Goal: Task Accomplishment & Management: Complete application form

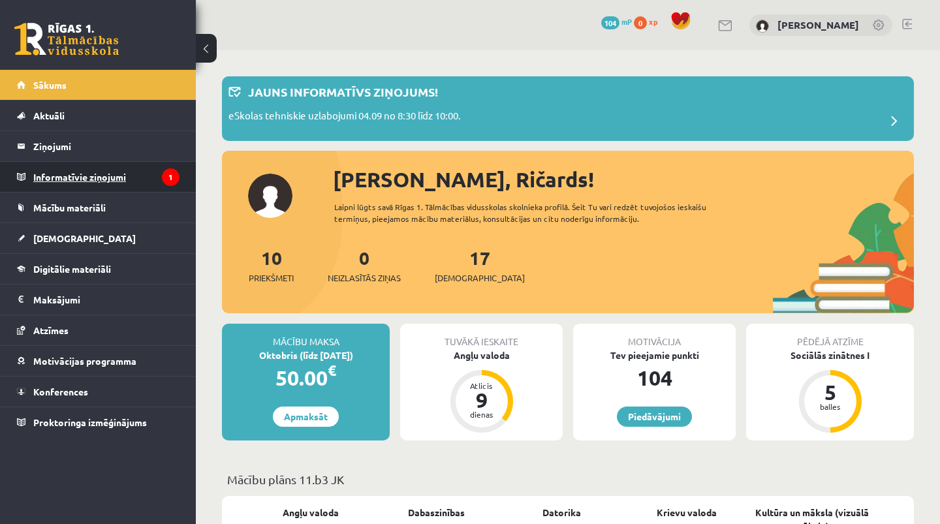
click at [168, 190] on legend "Informatīvie ziņojumi 1" at bounding box center [106, 177] width 146 height 30
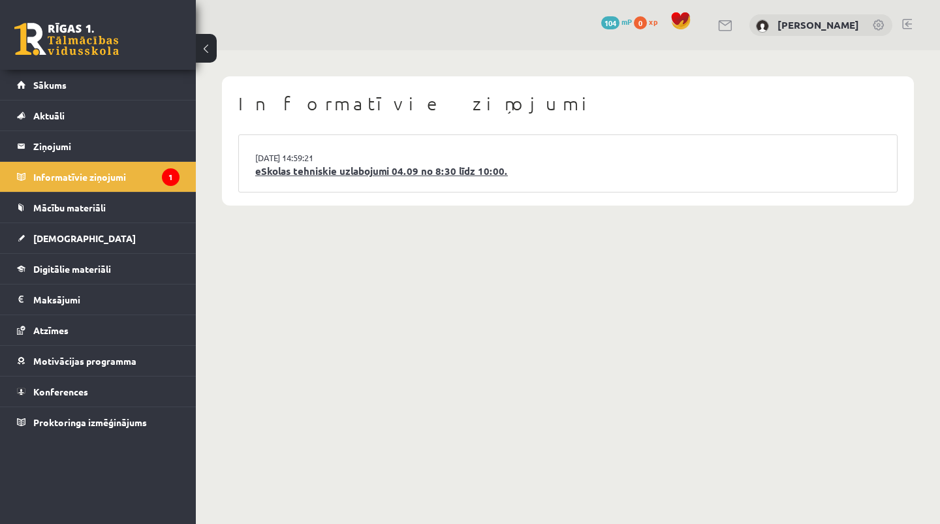
click at [338, 173] on link "eSkolas tehniskie uzlabojumi 04.09 no 8:30 līdz 10:00." at bounding box center [568, 171] width 626 height 15
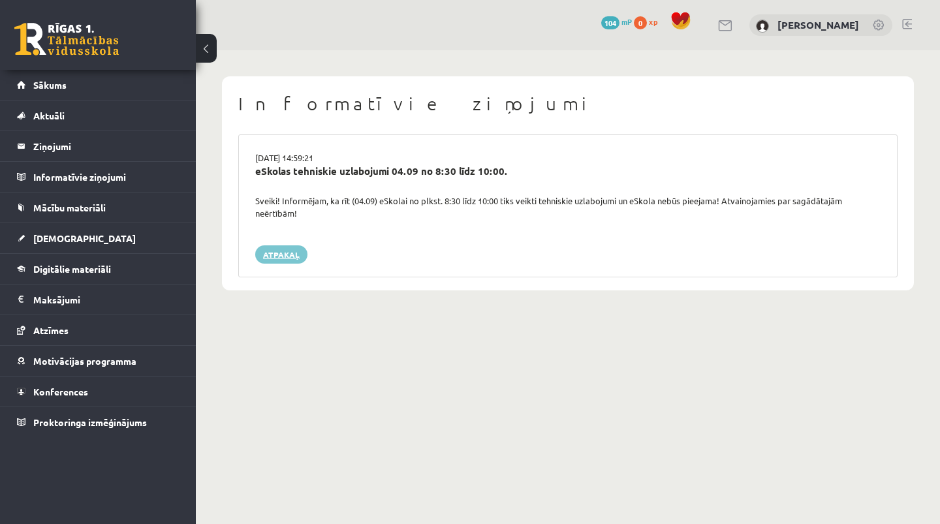
click at [288, 248] on link "Atpakaļ" at bounding box center [281, 255] width 52 height 18
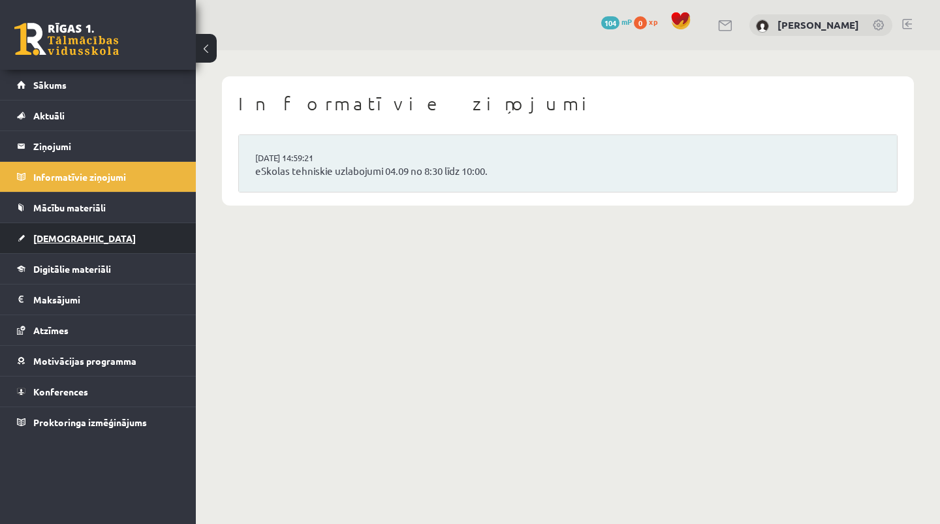
click at [105, 229] on link "[DEMOGRAPHIC_DATA]" at bounding box center [98, 238] width 163 height 30
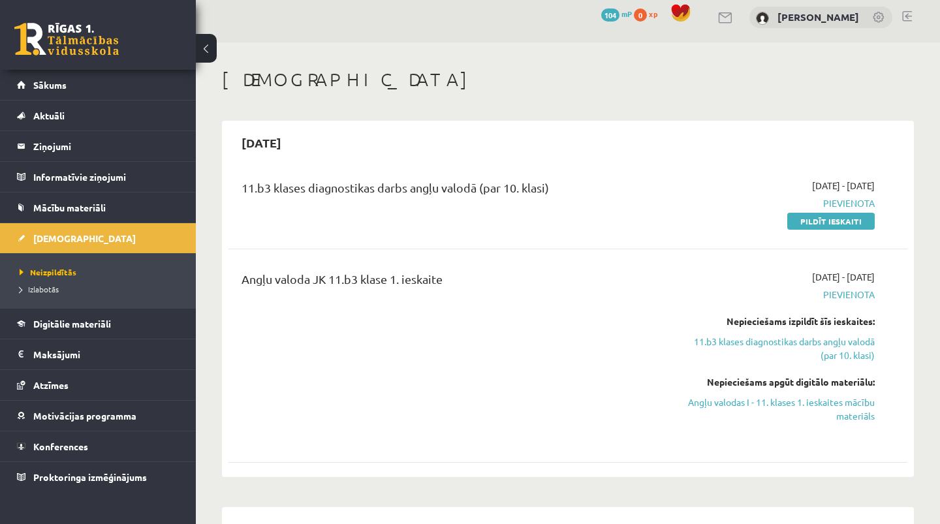
scroll to position [8, 0]
click at [756, 405] on link "Angļu valodas I - 11. klases 1. ieskaites mācību materiāls" at bounding box center [776, 408] width 198 height 27
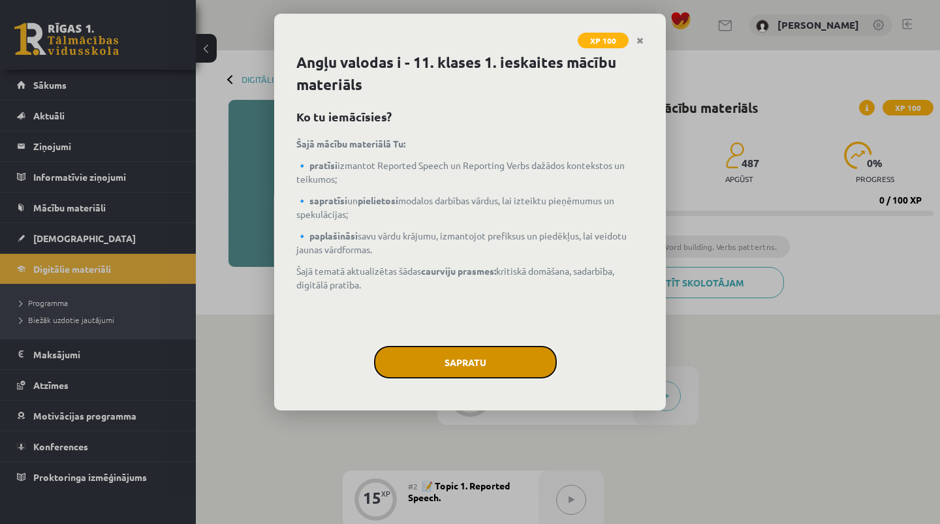
click at [511, 366] on button "Sapratu" at bounding box center [465, 362] width 183 height 33
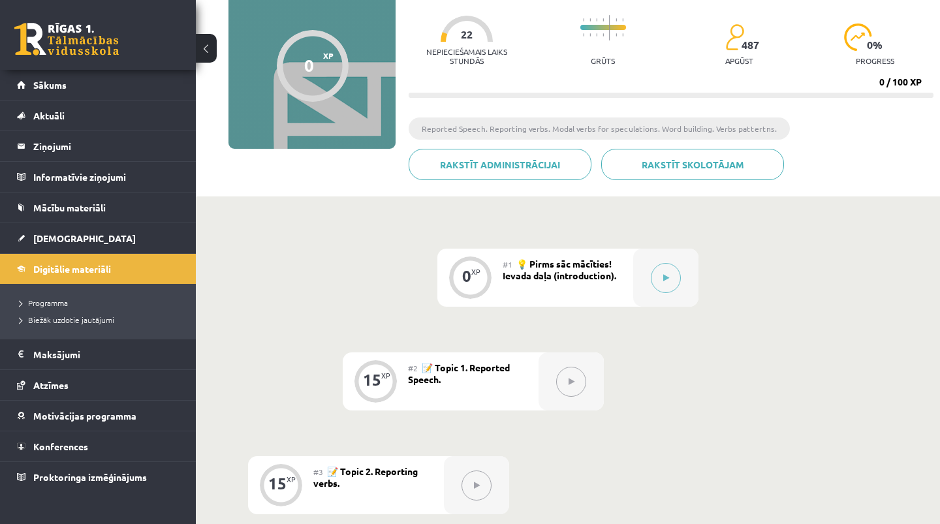
scroll to position [118, 0]
click at [682, 272] on div at bounding box center [665, 278] width 65 height 58
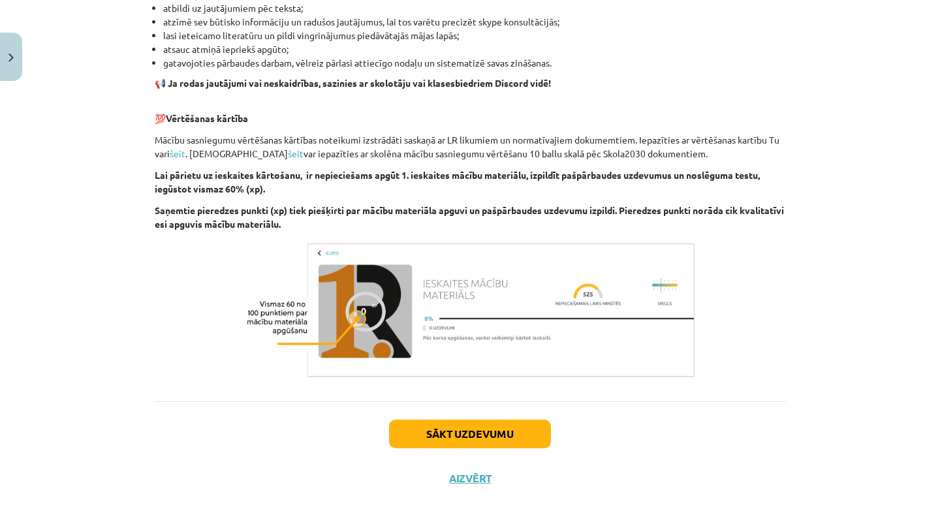
scroll to position [850, 0]
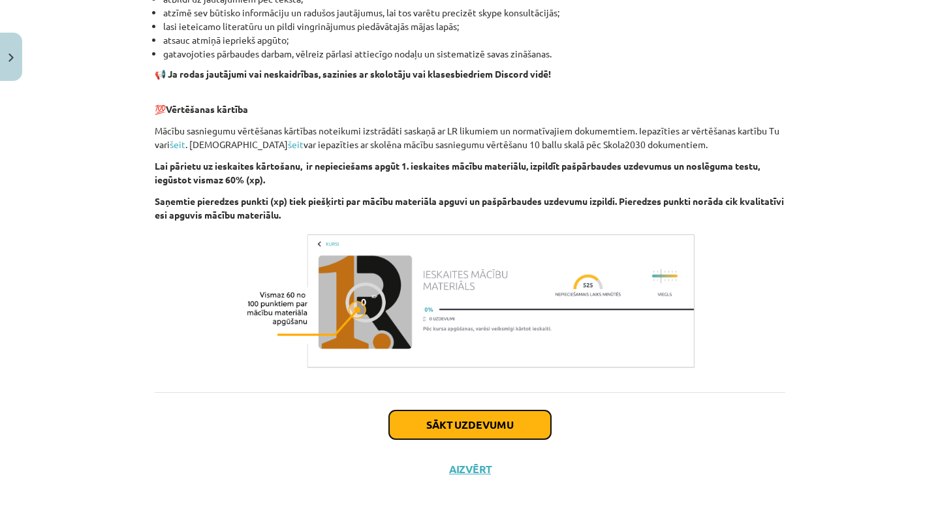
click at [519, 419] on button "Sākt uzdevumu" at bounding box center [470, 425] width 162 height 29
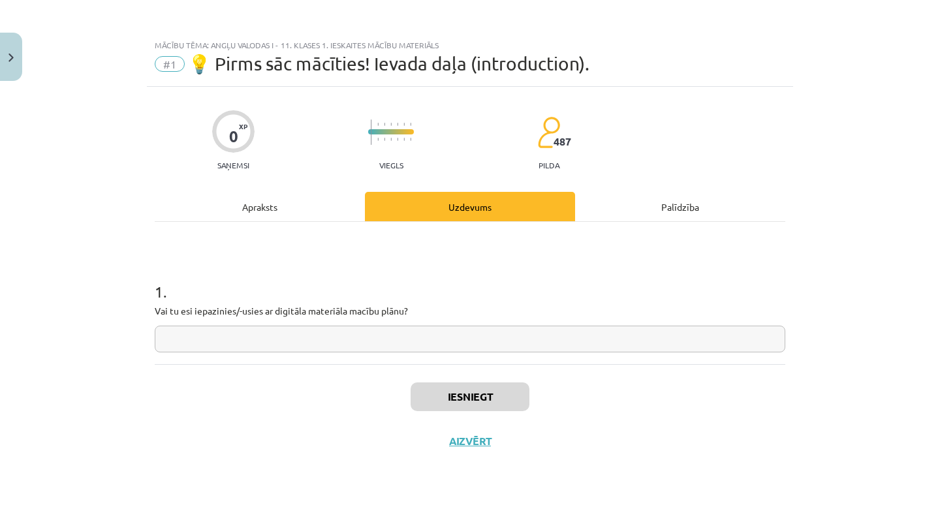
scroll to position [0, 0]
click at [383, 349] on input "text" at bounding box center [470, 339] width 631 height 27
click at [448, 395] on button "Iesniegt" at bounding box center [470, 397] width 119 height 29
click at [455, 399] on button "Iesniegt" at bounding box center [470, 397] width 119 height 29
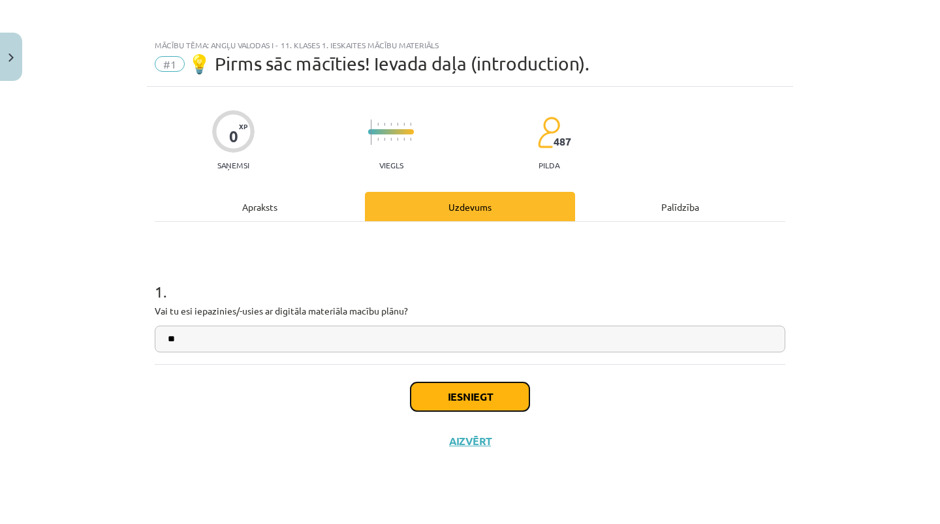
click at [455, 399] on button "Iesniegt" at bounding box center [470, 397] width 119 height 29
click at [383, 342] on input "**" at bounding box center [470, 339] width 631 height 27
click at [359, 346] on input "*" at bounding box center [470, 339] width 631 height 27
type input "**"
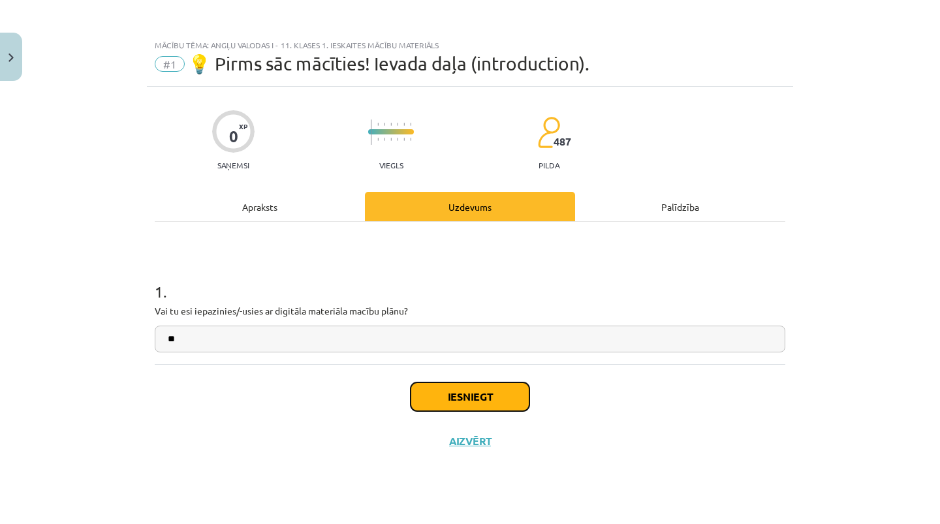
click at [422, 404] on button "Iesniegt" at bounding box center [470, 397] width 119 height 29
click at [464, 447] on button "Aizvērt" at bounding box center [470, 441] width 50 height 13
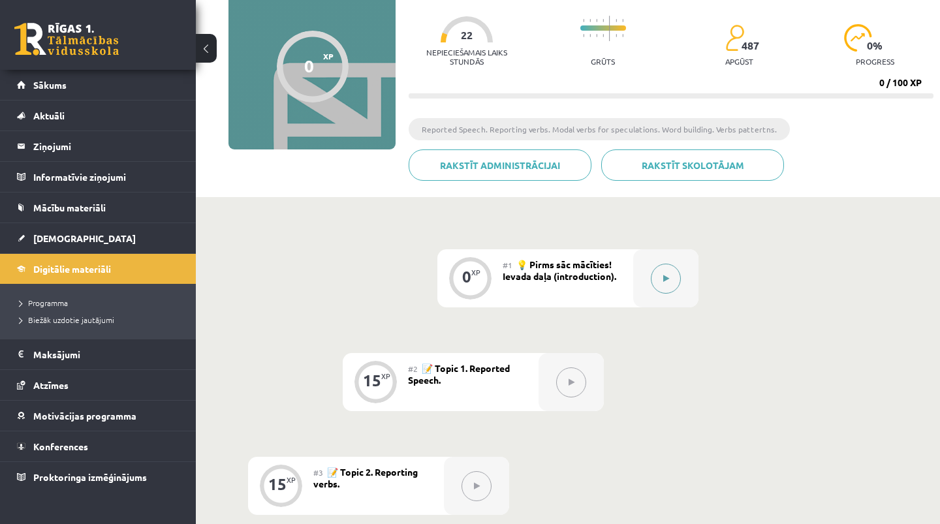
click at [657, 273] on button at bounding box center [666, 279] width 30 height 30
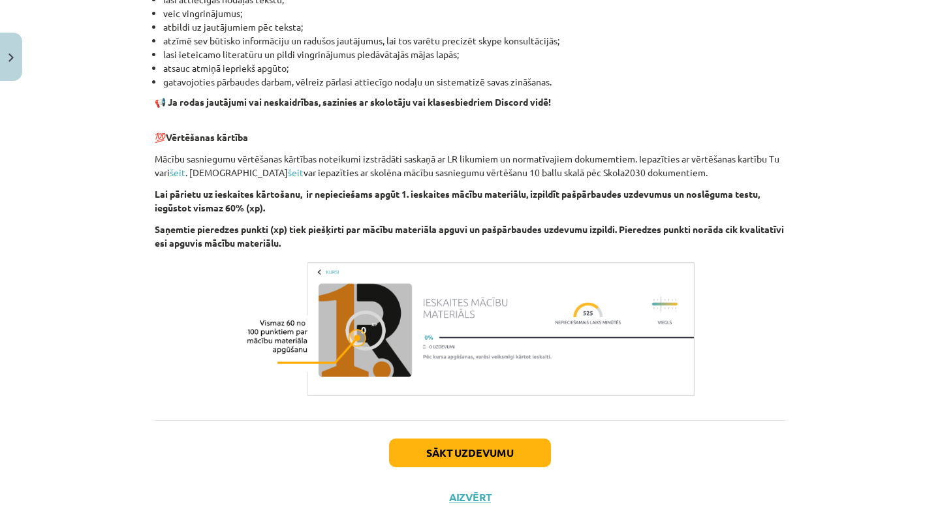
scroll to position [850, 0]
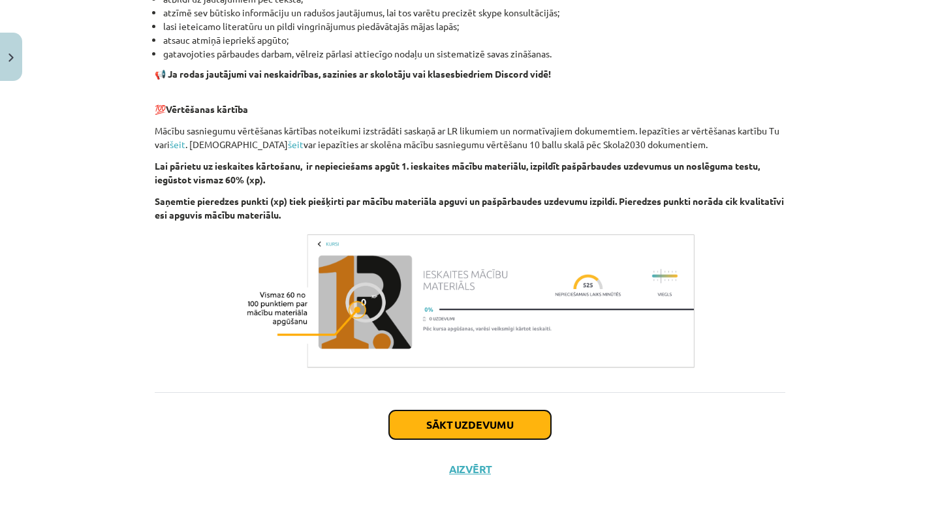
click at [524, 420] on button "Sākt uzdevumu" at bounding box center [470, 425] width 162 height 29
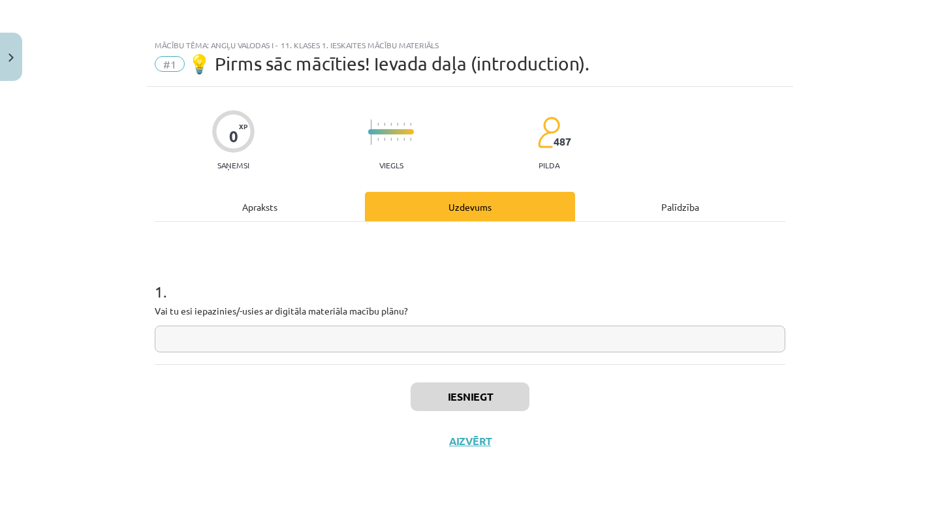
click at [498, 346] on input "text" at bounding box center [470, 339] width 631 height 27
type input "**"
click at [449, 395] on button "Iesniegt" at bounding box center [470, 397] width 119 height 29
click at [617, 211] on div "Palīdzība" at bounding box center [680, 206] width 210 height 29
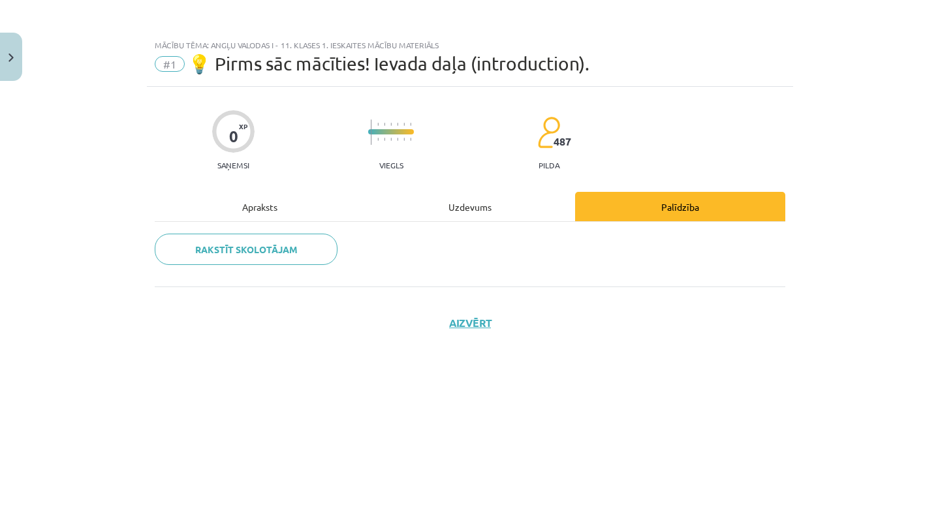
click at [458, 201] on div "Uzdevums" at bounding box center [470, 206] width 210 height 29
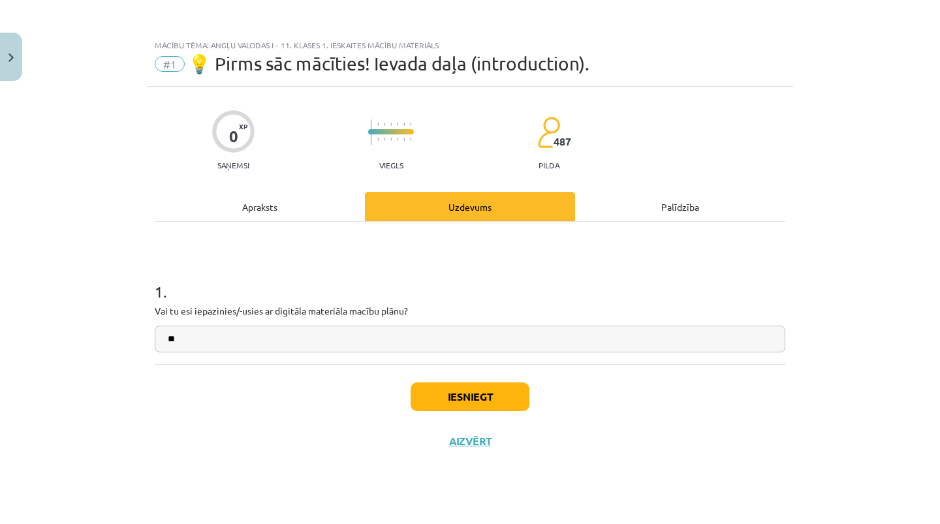
click at [363, 330] on input "**" at bounding box center [470, 339] width 631 height 27
click at [361, 340] on input "**" at bounding box center [470, 339] width 631 height 27
click at [454, 392] on button "Iesniegt" at bounding box center [470, 397] width 119 height 29
click at [467, 398] on button "Iesniegt" at bounding box center [470, 397] width 119 height 29
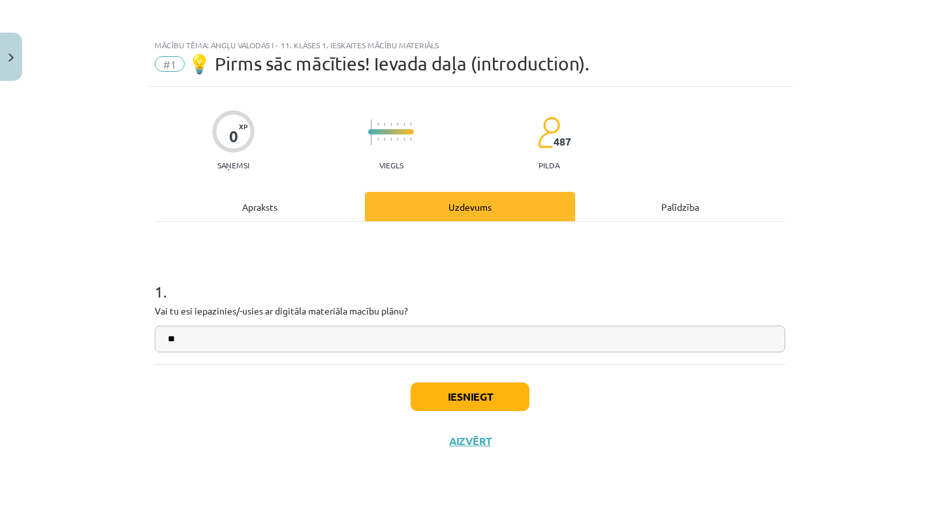
click at [429, 342] on input "**" at bounding box center [470, 339] width 631 height 27
click at [433, 394] on button "Iesniegt" at bounding box center [470, 397] width 119 height 29
click at [469, 413] on div "Iesniegt Aizvērt" at bounding box center [470, 409] width 631 height 91
click at [470, 404] on button "Iesniegt" at bounding box center [470, 397] width 119 height 29
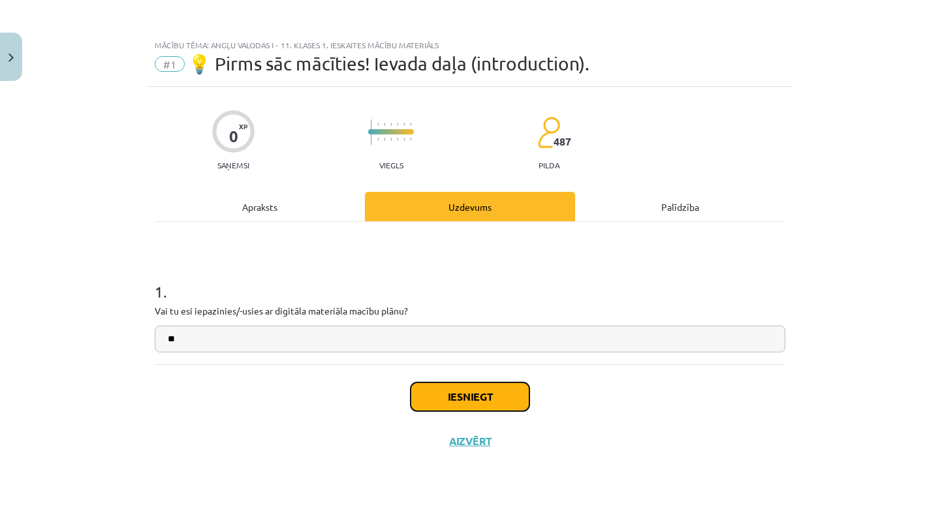
click at [470, 404] on button "Iesniegt" at bounding box center [470, 397] width 119 height 29
click at [470, 402] on button "Iesniegt" at bounding box center [470, 397] width 119 height 29
click at [470, 401] on button "Iesniegt" at bounding box center [470, 397] width 119 height 29
click at [406, 332] on input "**" at bounding box center [470, 339] width 631 height 27
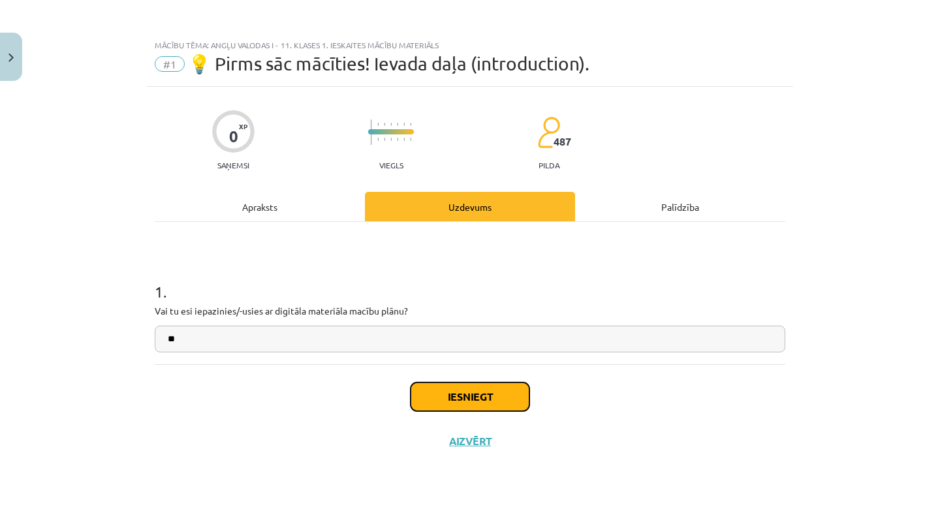
click at [480, 391] on button "Iesniegt" at bounding box center [470, 397] width 119 height 29
click at [398, 141] on div at bounding box center [391, 140] width 46 height 10
drag, startPoint x: 366, startPoint y: 140, endPoint x: 383, endPoint y: 140, distance: 17.6
click at [383, 140] on div "0 XP Saņemsi Viegls 487 pilda" at bounding box center [470, 136] width 631 height 67
click at [289, 208] on div "Apraksts" at bounding box center [260, 206] width 210 height 29
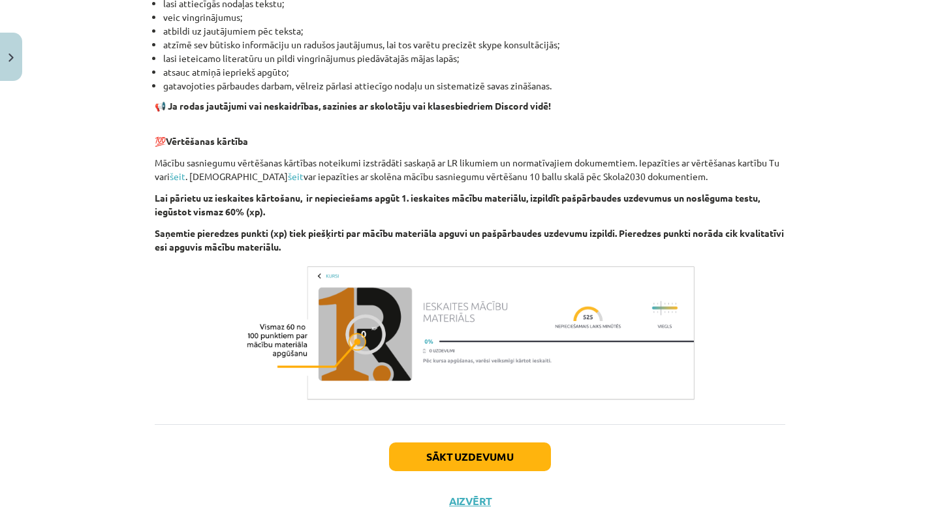
scroll to position [850, 0]
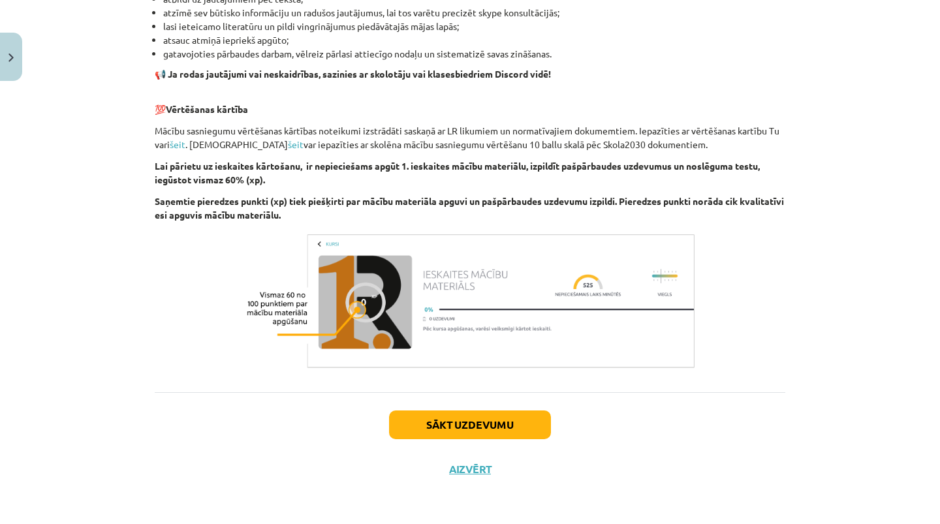
click at [361, 302] on img at bounding box center [470, 301] width 457 height 143
click at [471, 432] on button "Sākt uzdevumu" at bounding box center [470, 425] width 162 height 29
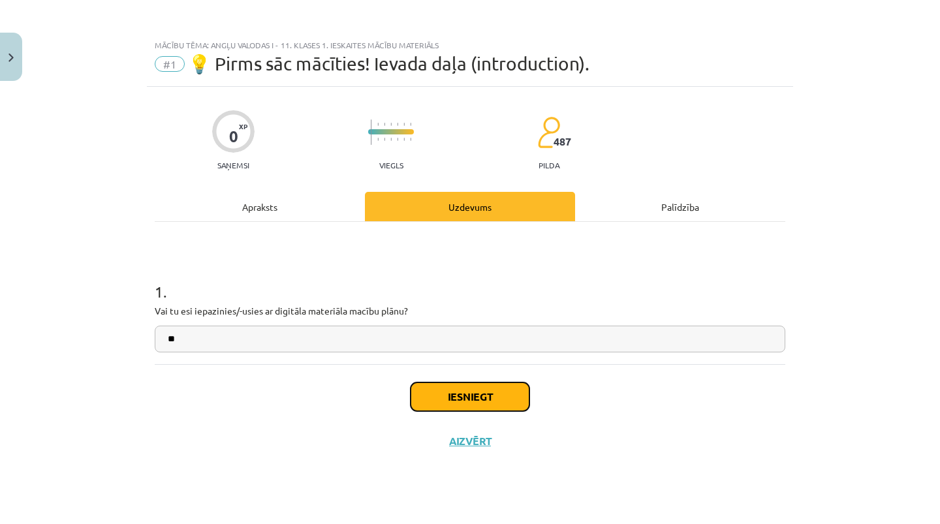
click at [466, 394] on button "Iesniegt" at bounding box center [470, 397] width 119 height 29
click at [475, 398] on button "Iesniegt" at bounding box center [470, 397] width 119 height 29
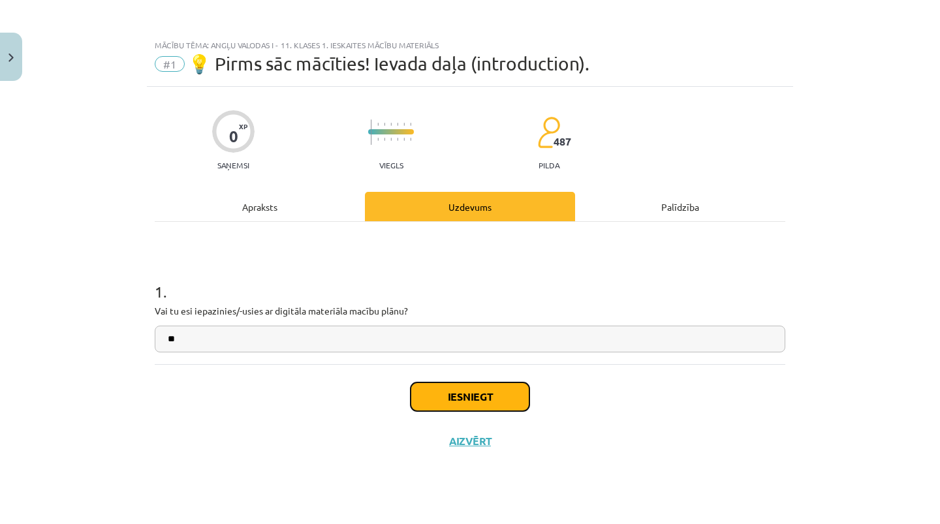
click at [500, 383] on button "Iesniegt" at bounding box center [470, 397] width 119 height 29
click at [500, 391] on button "Iesniegt" at bounding box center [470, 397] width 119 height 29
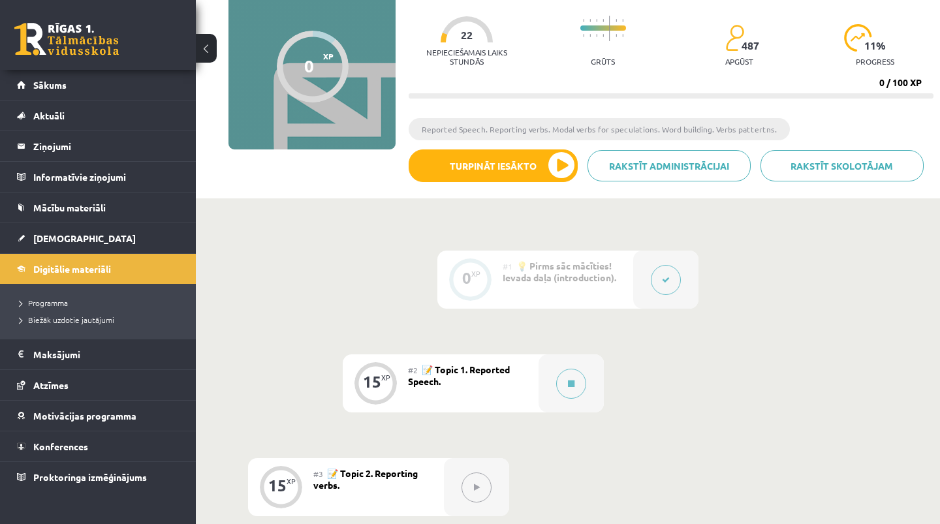
scroll to position [118, 0]
click at [566, 387] on button at bounding box center [571, 383] width 30 height 30
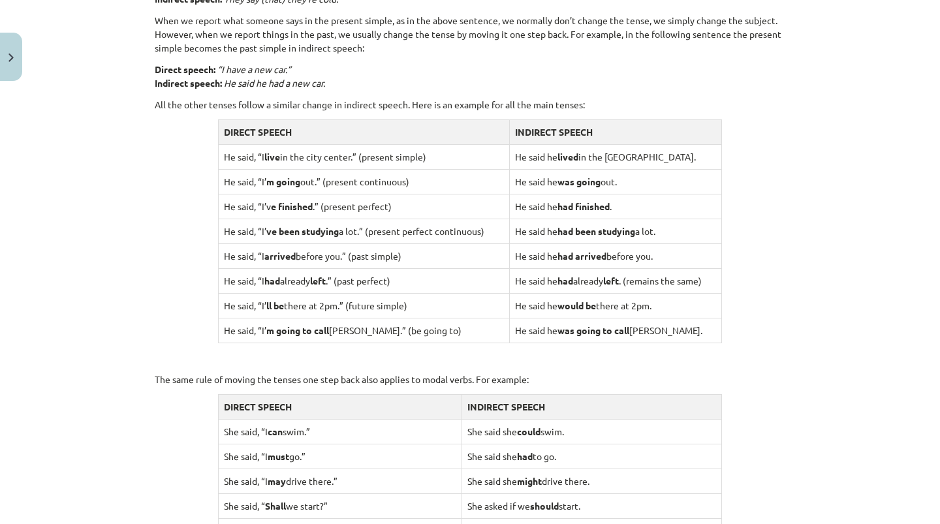
scroll to position [1241, 0]
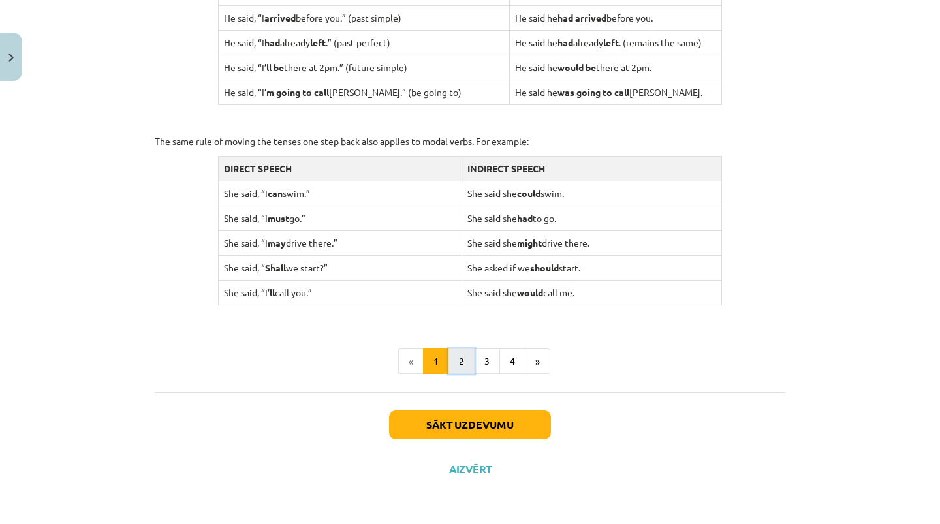
click at [467, 357] on button "2" at bounding box center [462, 362] width 26 height 26
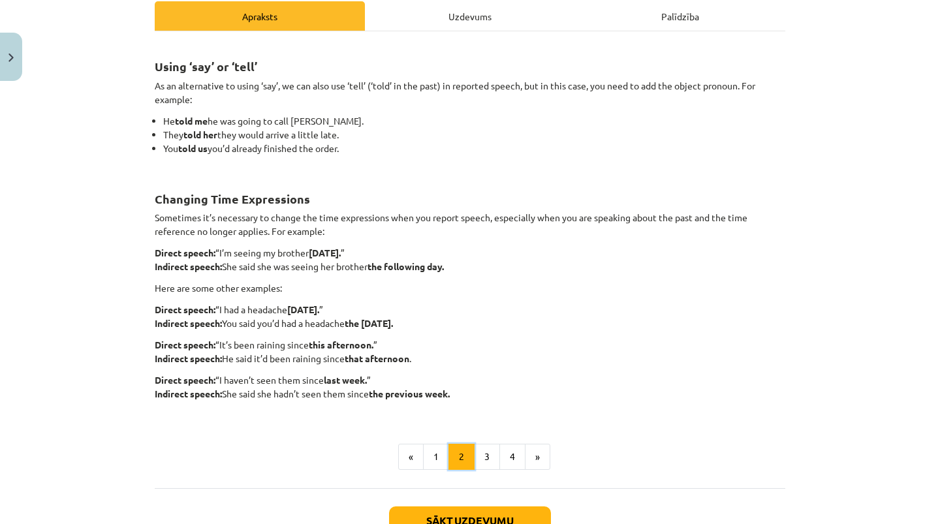
scroll to position [194, 0]
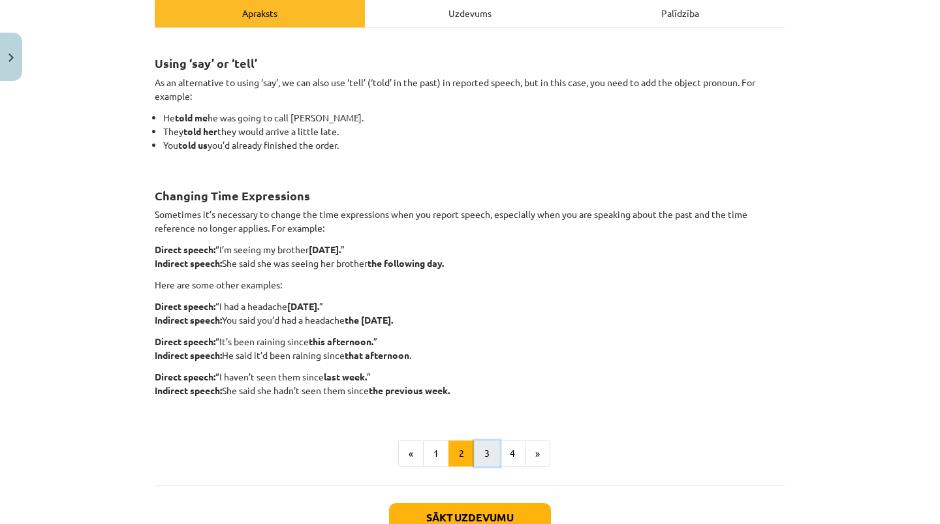
click at [489, 453] on button "3" at bounding box center [487, 454] width 26 height 26
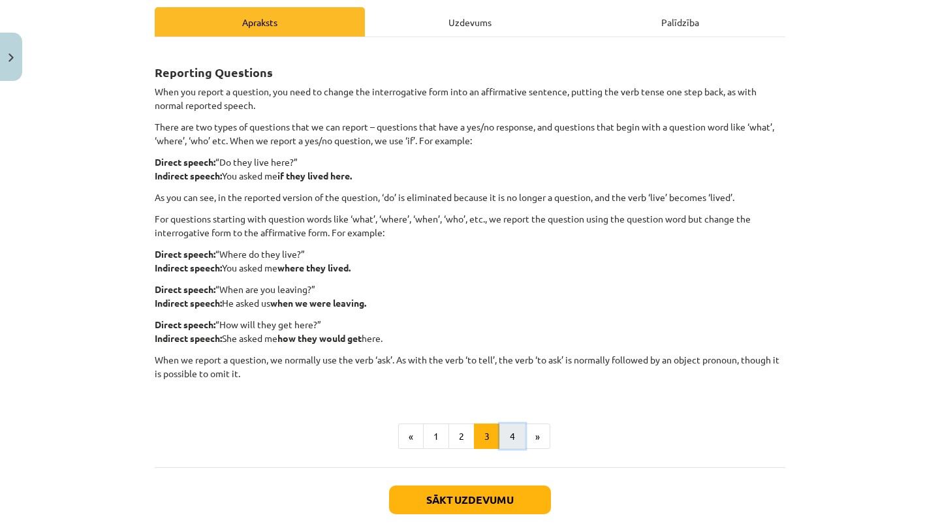
click at [505, 437] on button "4" at bounding box center [513, 437] width 26 height 26
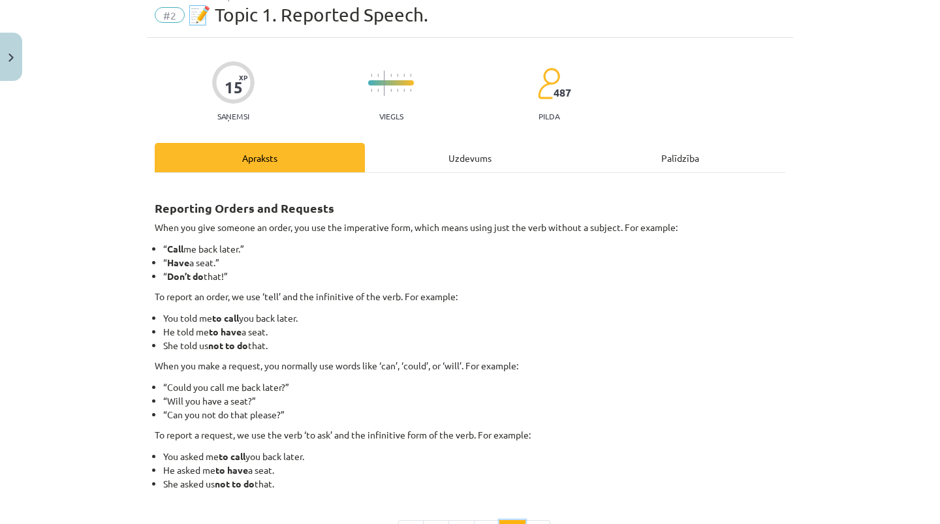
scroll to position [172, 0]
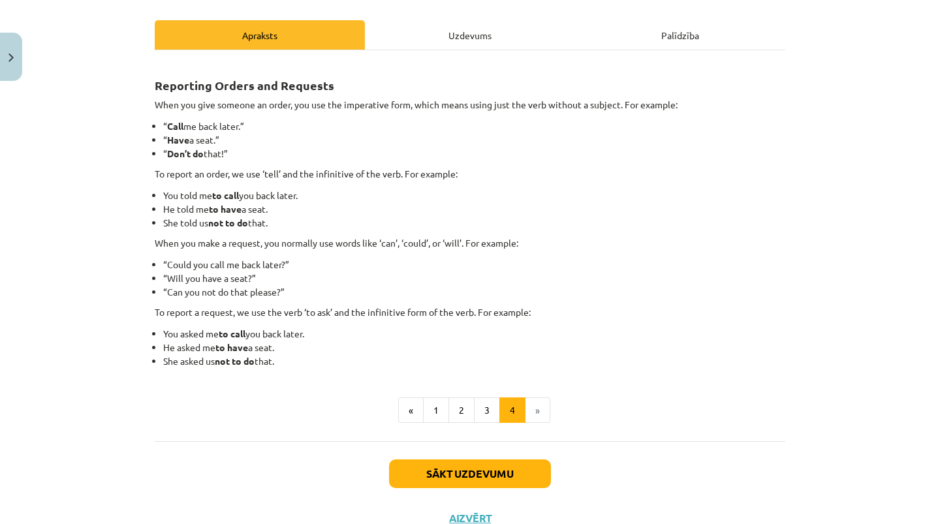
click at [533, 413] on li "»" at bounding box center [538, 411] width 25 height 26
click at [493, 478] on button "Sākt uzdevumu" at bounding box center [470, 474] width 162 height 29
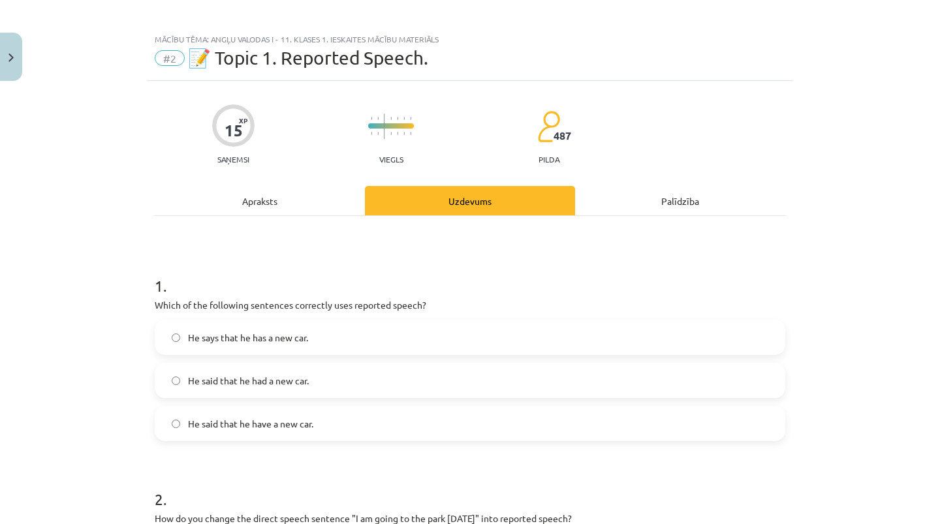
scroll to position [0, 0]
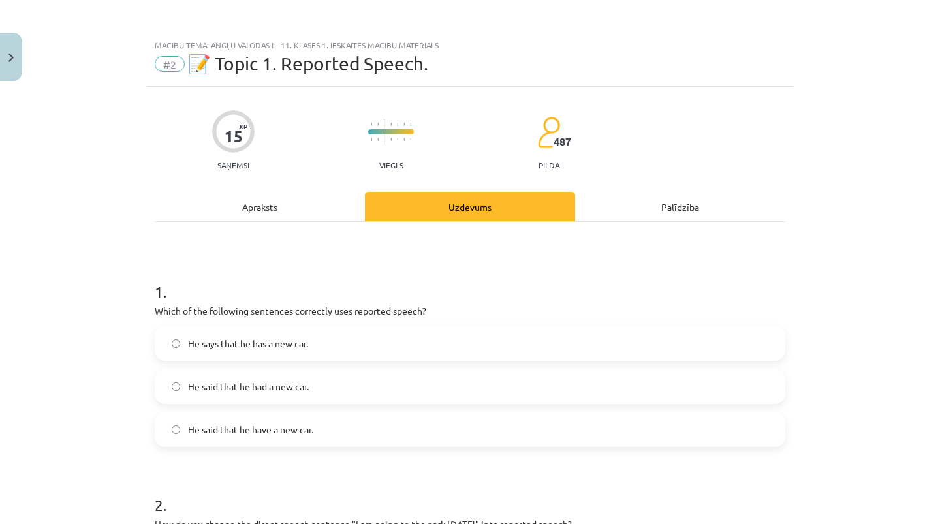
click at [179, 348] on label "He says that he has a new car." at bounding box center [470, 343] width 628 height 33
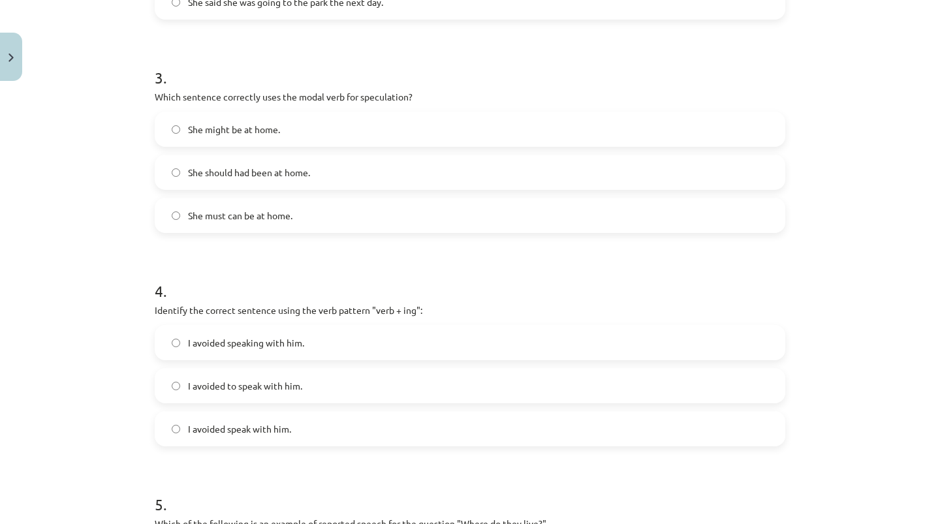
scroll to position [657, 0]
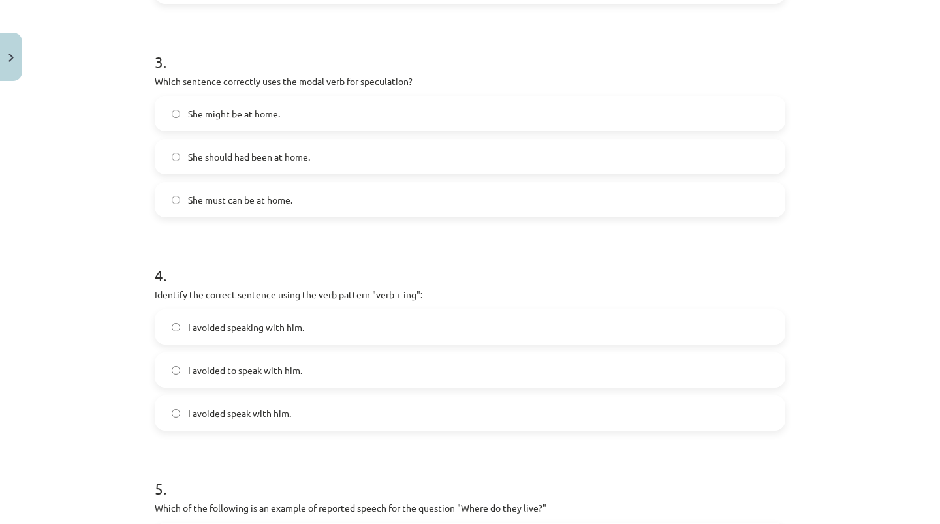
click at [235, 114] on span "She might be at home." at bounding box center [234, 114] width 92 height 14
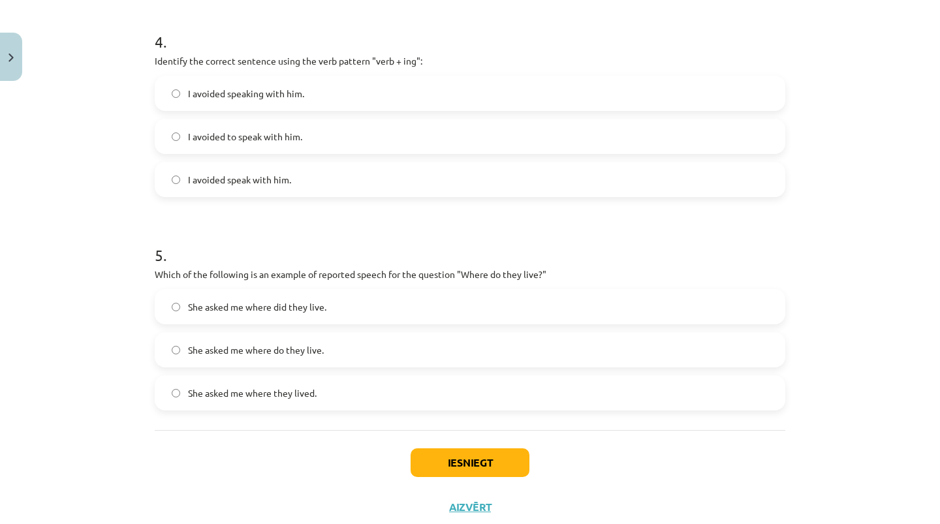
scroll to position [895, 0]
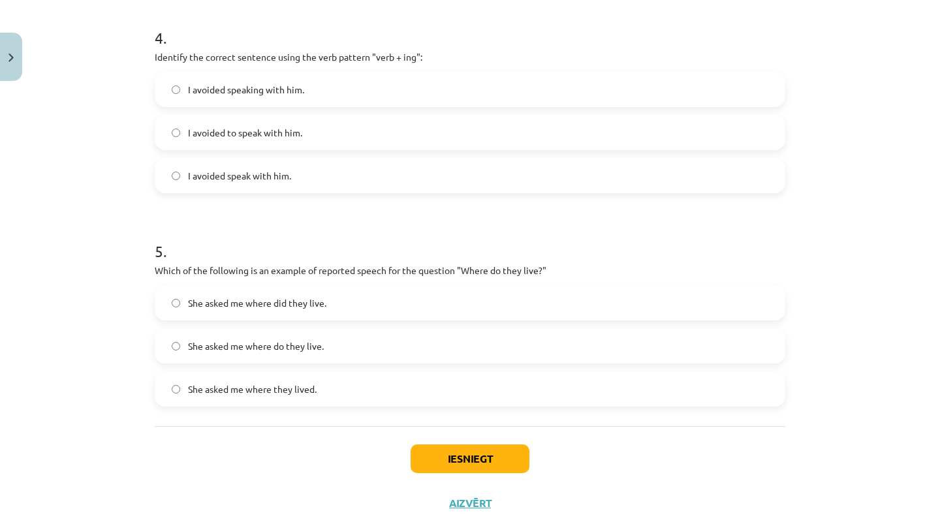
click at [178, 95] on label "I avoided speaking with him." at bounding box center [470, 89] width 628 height 33
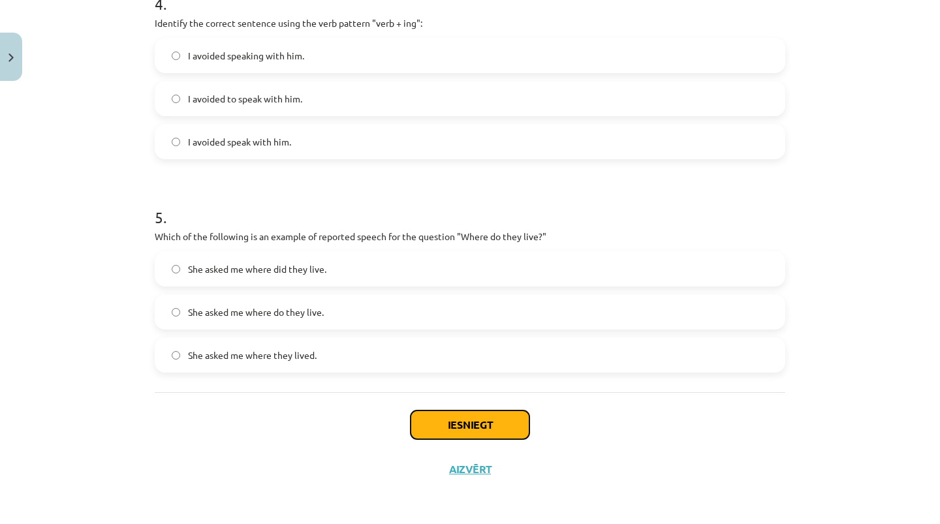
click at [441, 424] on button "Iesniegt" at bounding box center [470, 425] width 119 height 29
